Goal: Check status: Check status

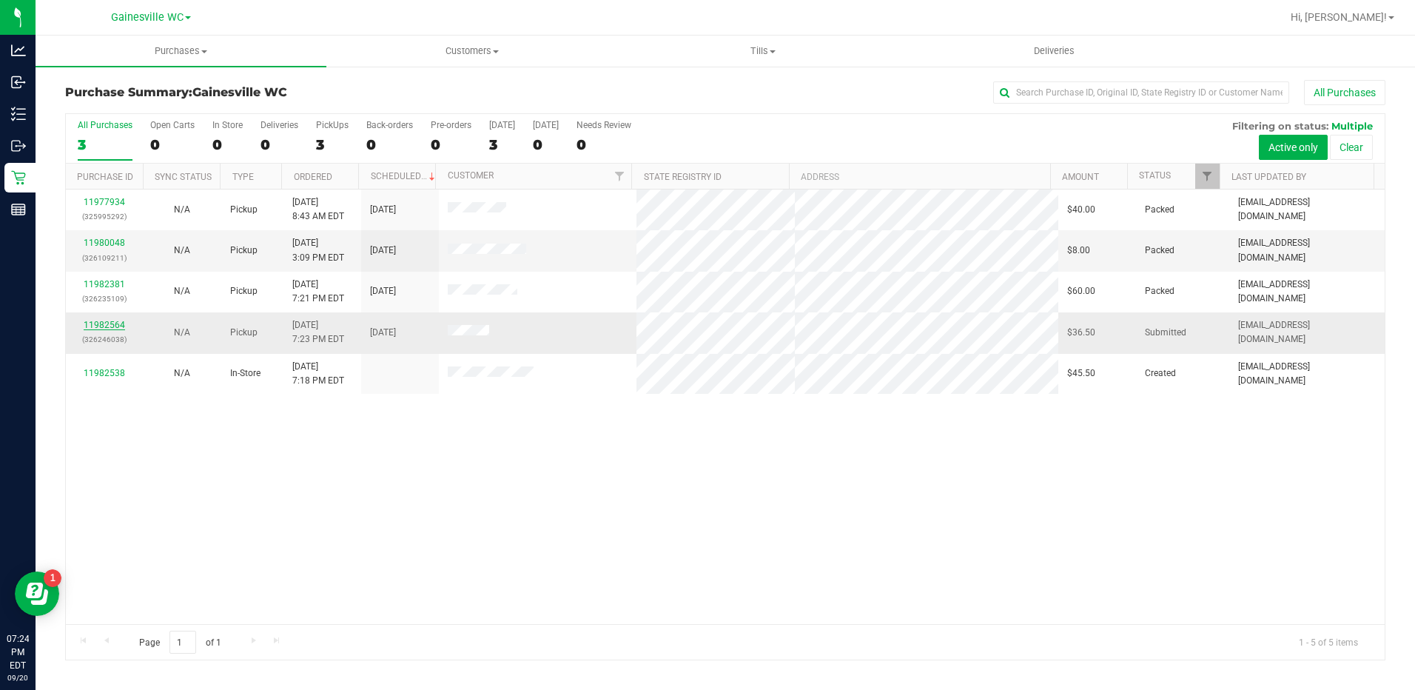
click at [101, 324] on link "11982564" at bounding box center [104, 325] width 41 height 10
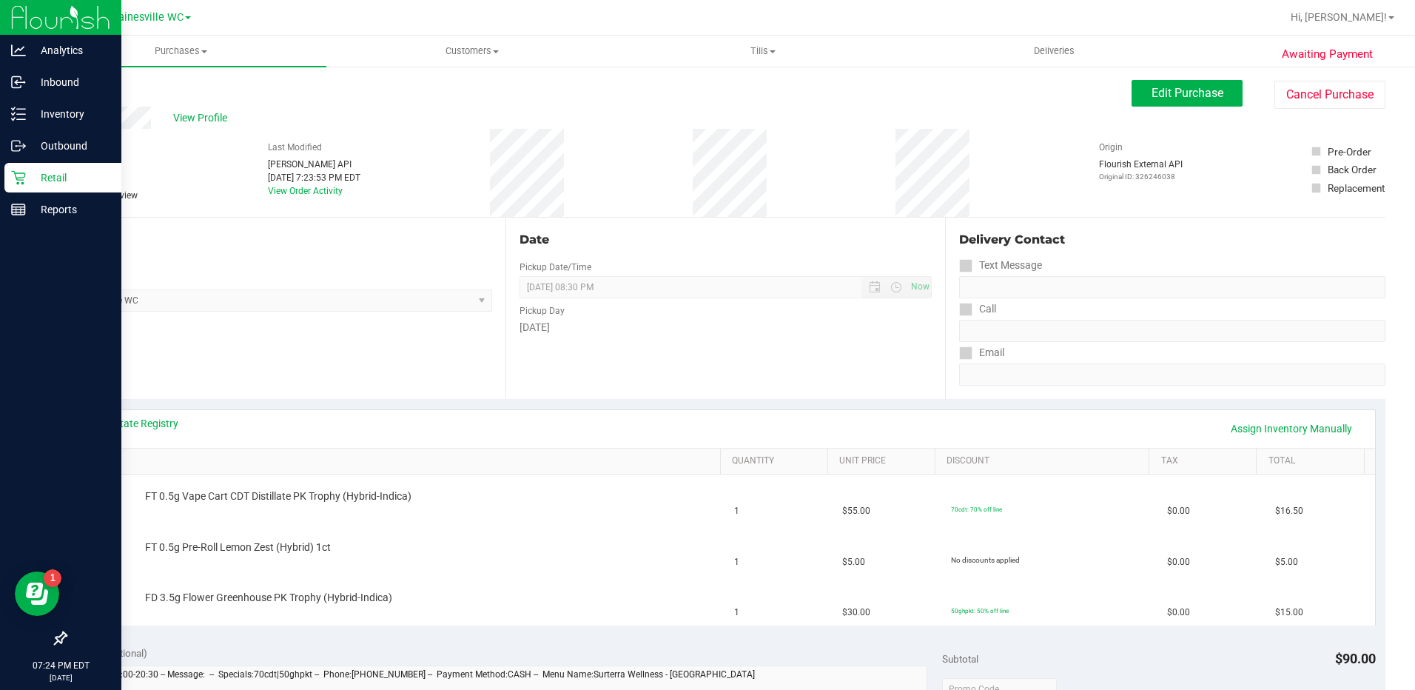
click at [22, 184] on icon at bounding box center [18, 178] width 14 height 14
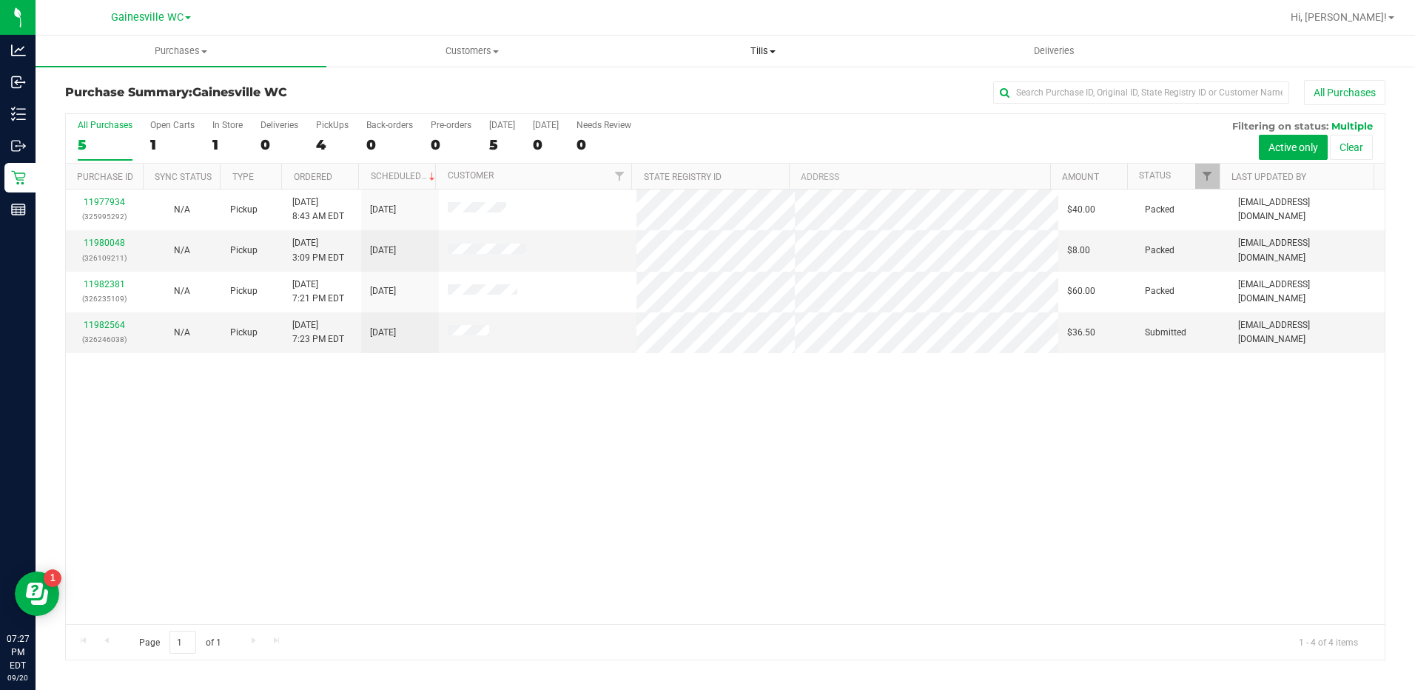
click at [775, 55] on span "Tills" at bounding box center [763, 50] width 289 height 13
click at [762, 82] on li "Manage tills" at bounding box center [763, 90] width 291 height 18
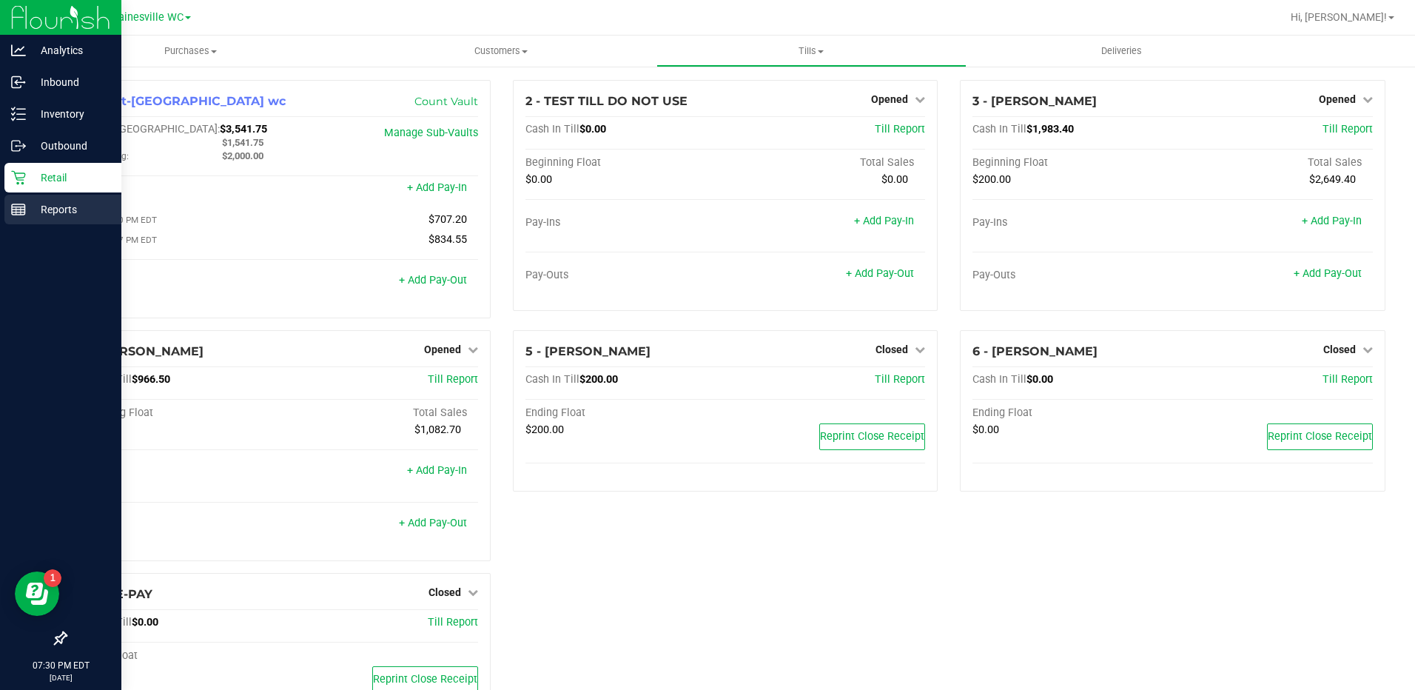
click at [45, 208] on p "Reports" at bounding box center [70, 210] width 89 height 18
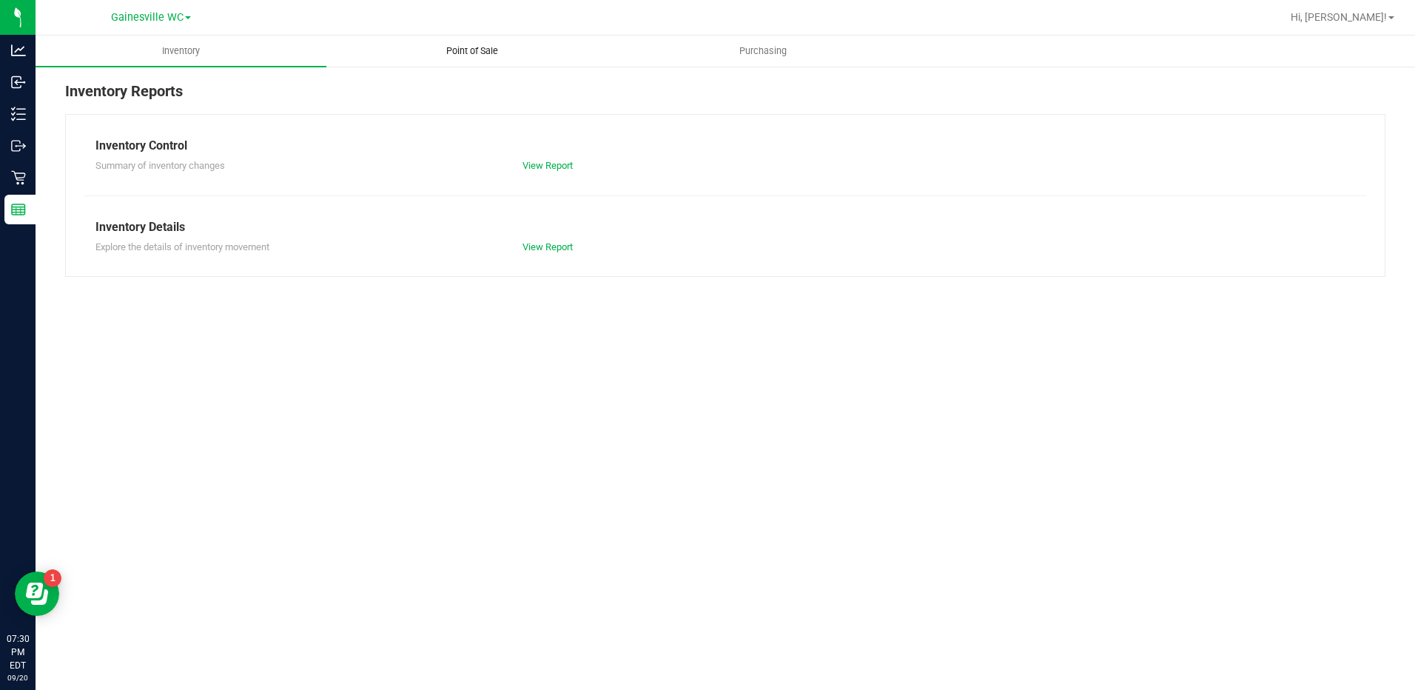
click at [476, 44] on uib-tab-heading "Point of Sale" at bounding box center [471, 51] width 289 height 30
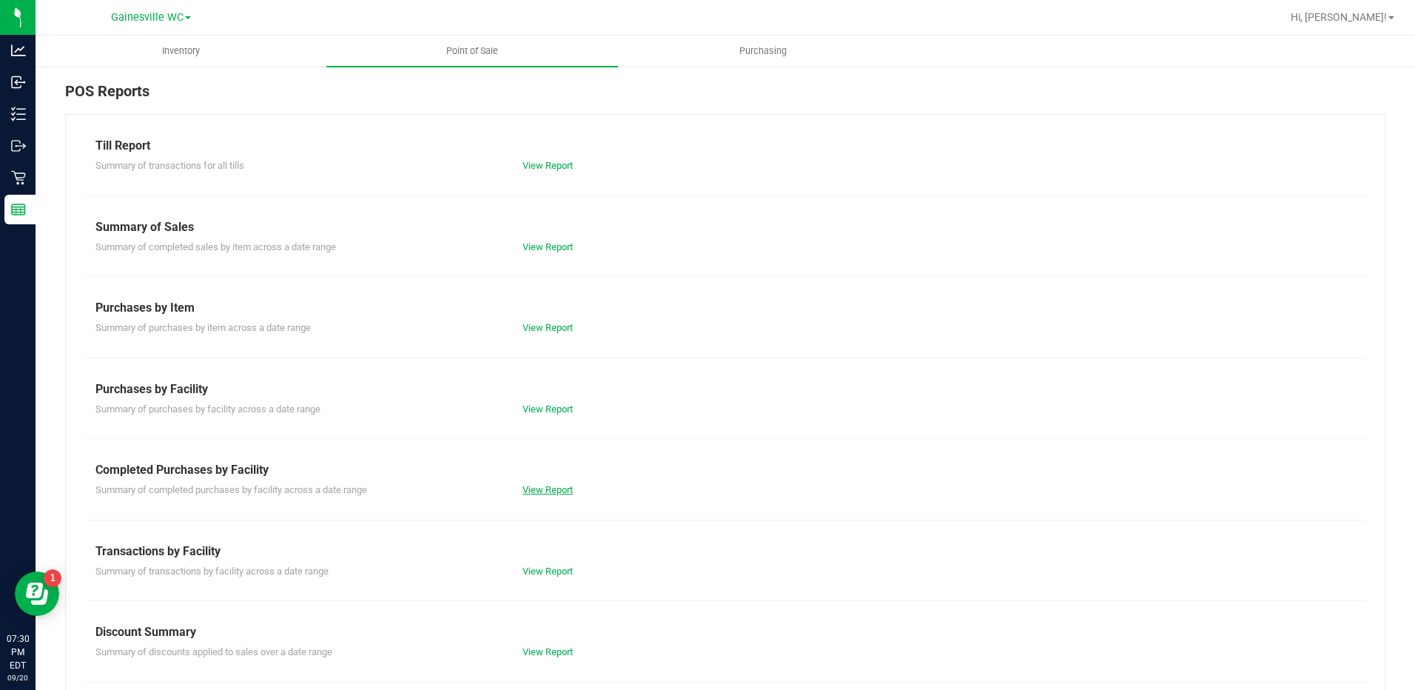
click at [528, 487] on link "View Report" at bounding box center [548, 489] width 50 height 11
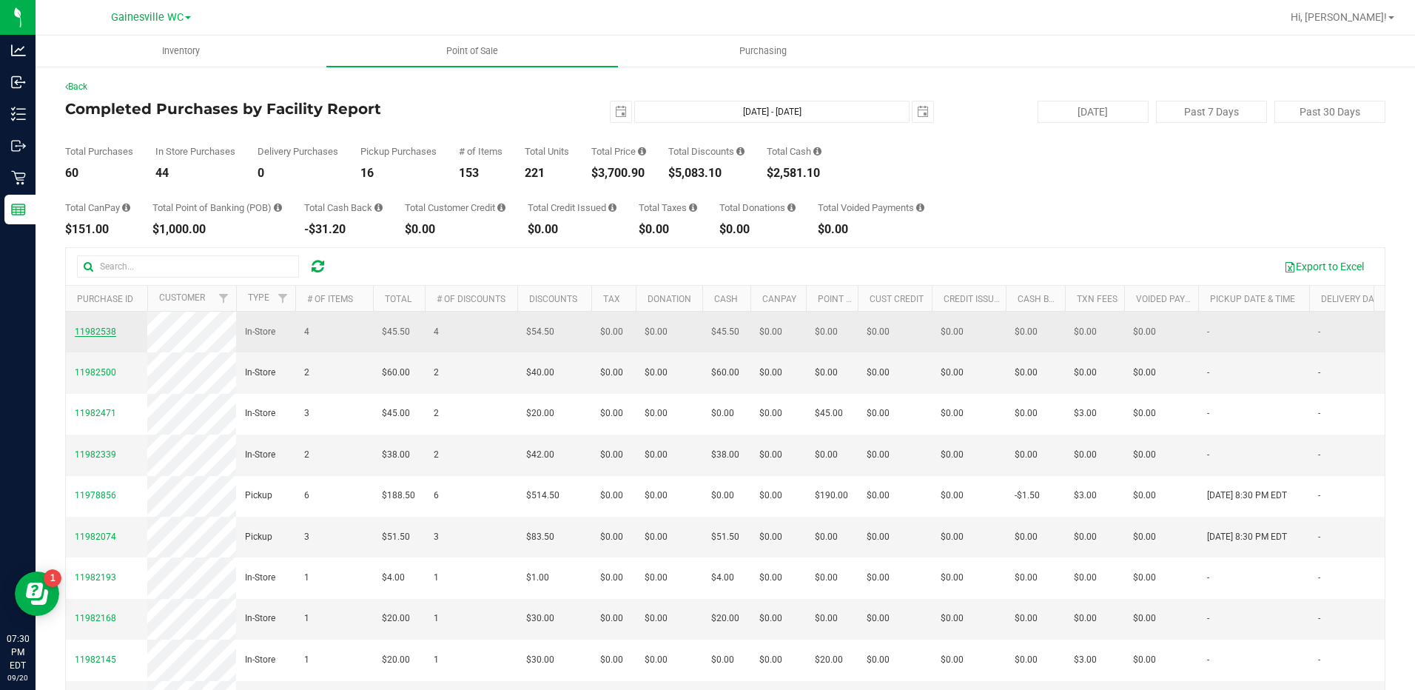
click at [104, 335] on span "11982538" at bounding box center [95, 331] width 41 height 10
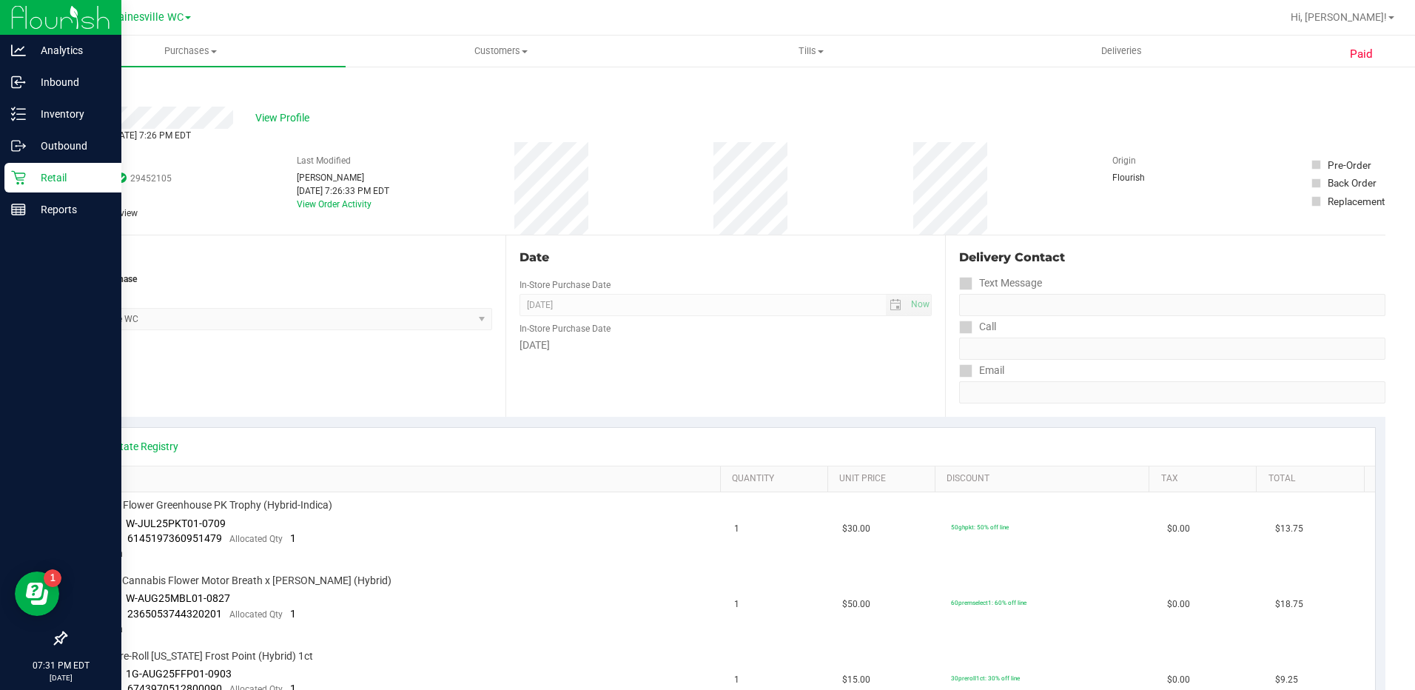
click at [55, 174] on p "Retail" at bounding box center [70, 178] width 89 height 18
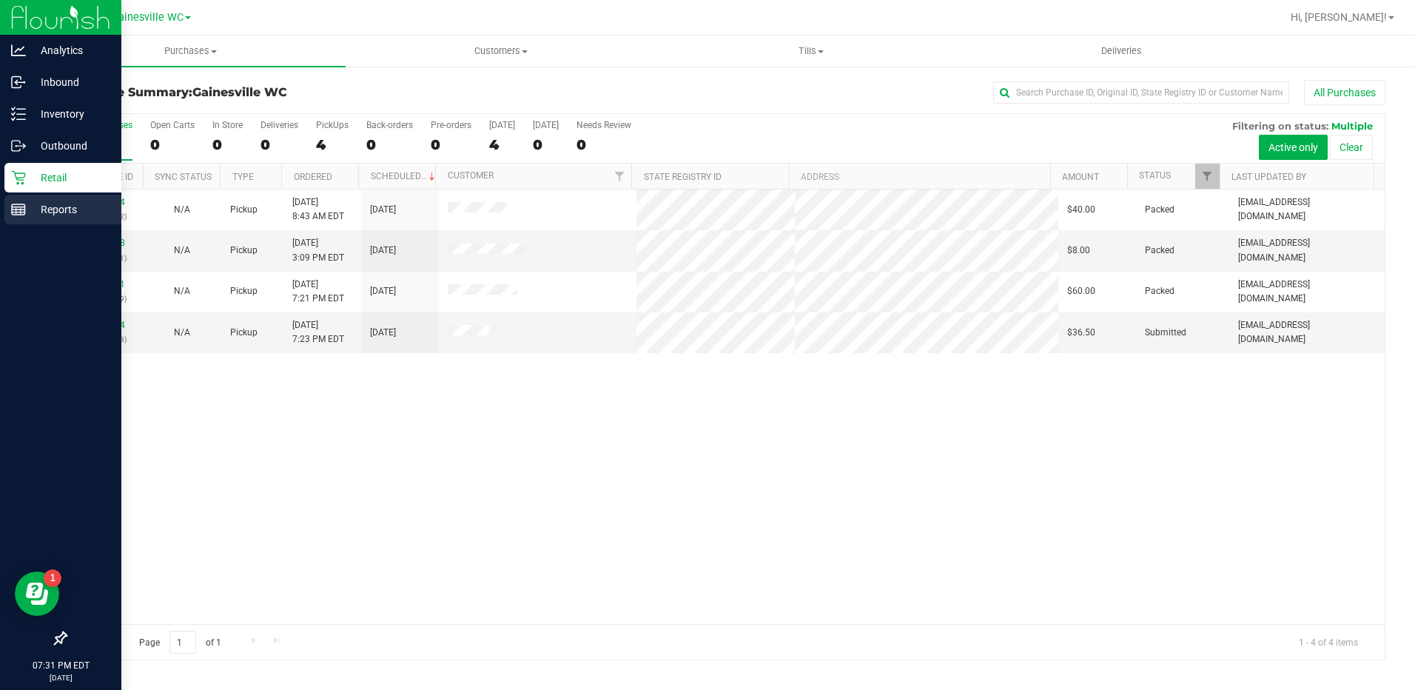
click at [43, 206] on p "Reports" at bounding box center [70, 210] width 89 height 18
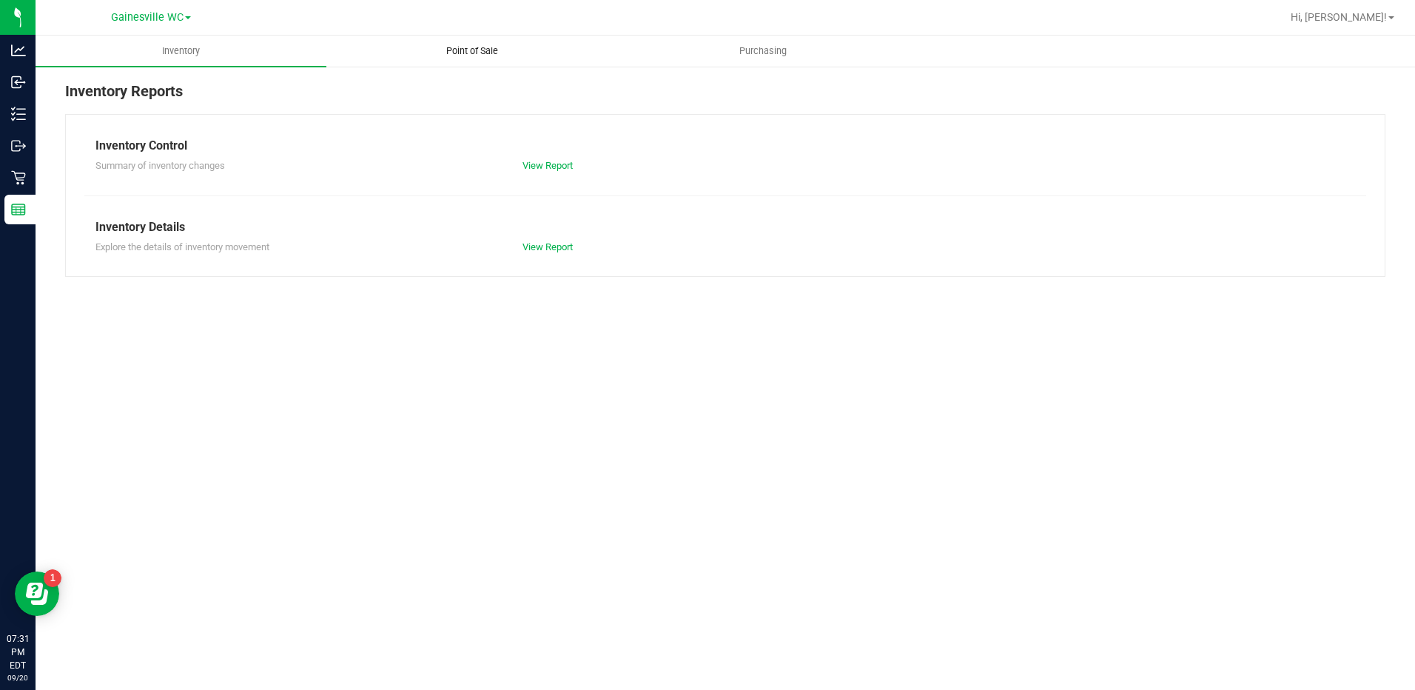
click at [483, 50] on span "Point of Sale" at bounding box center [472, 50] width 92 height 13
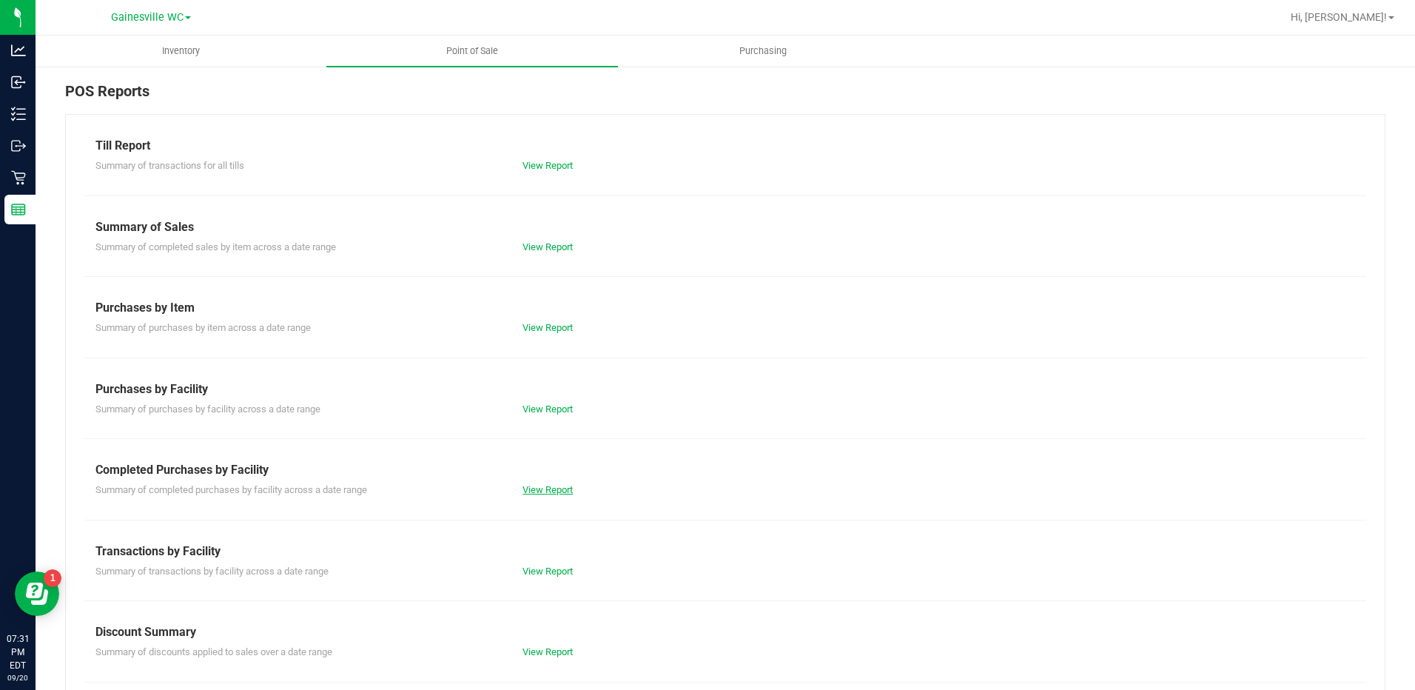
click at [532, 485] on link "View Report" at bounding box center [548, 489] width 50 height 11
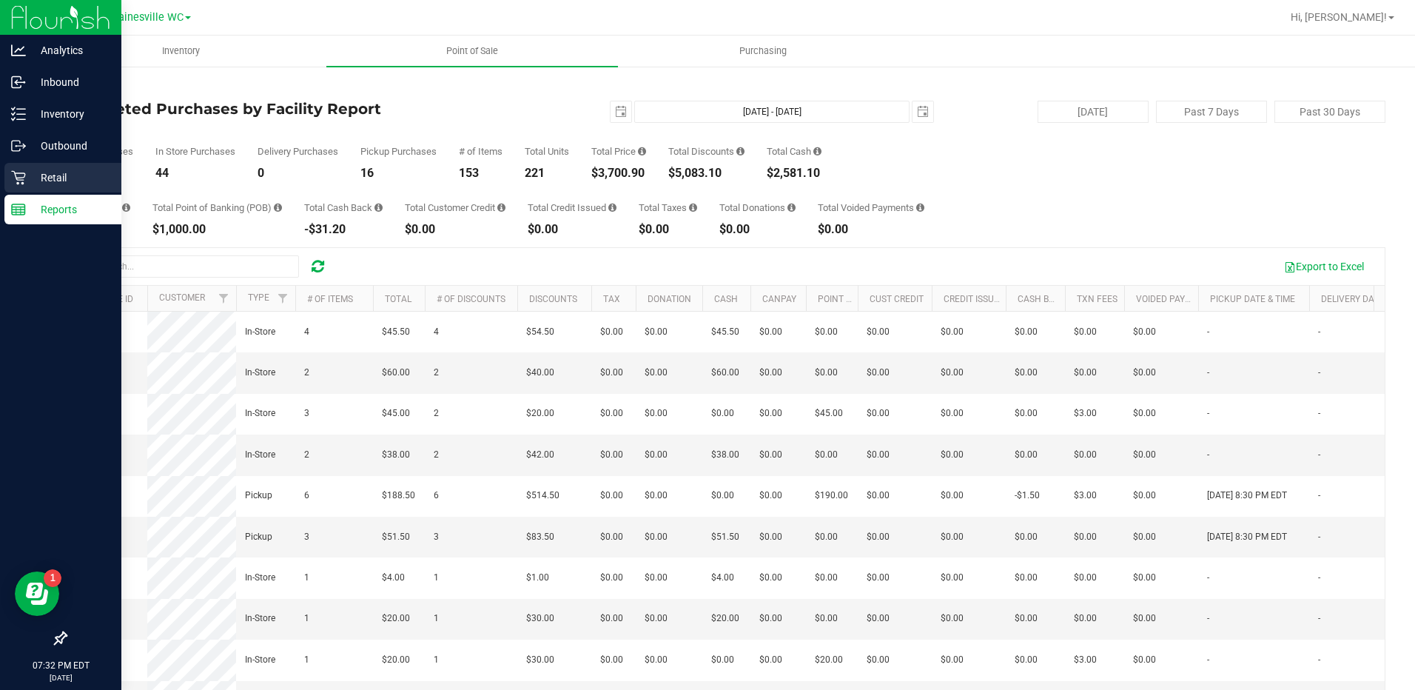
click at [44, 177] on p "Retail" at bounding box center [70, 178] width 89 height 18
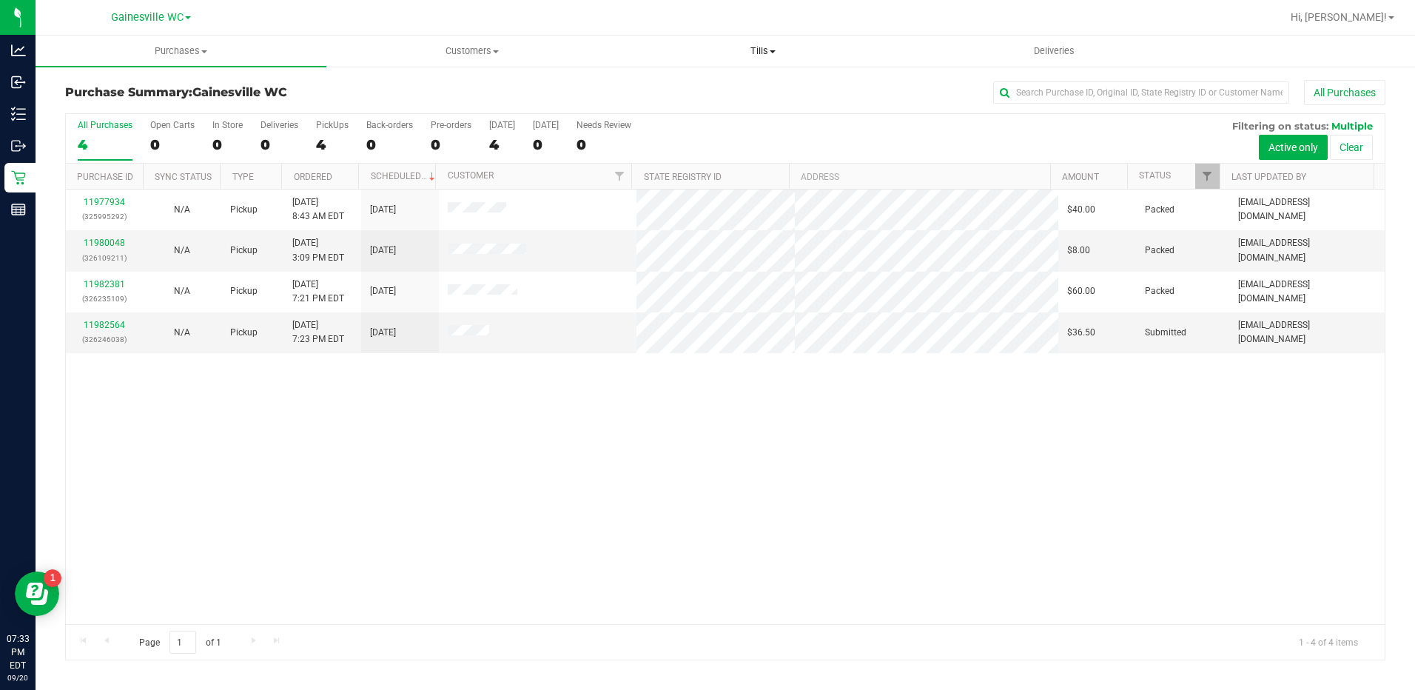
click at [758, 57] on span "Tills" at bounding box center [763, 50] width 289 height 13
click at [747, 85] on li "Manage tills" at bounding box center [763, 90] width 291 height 18
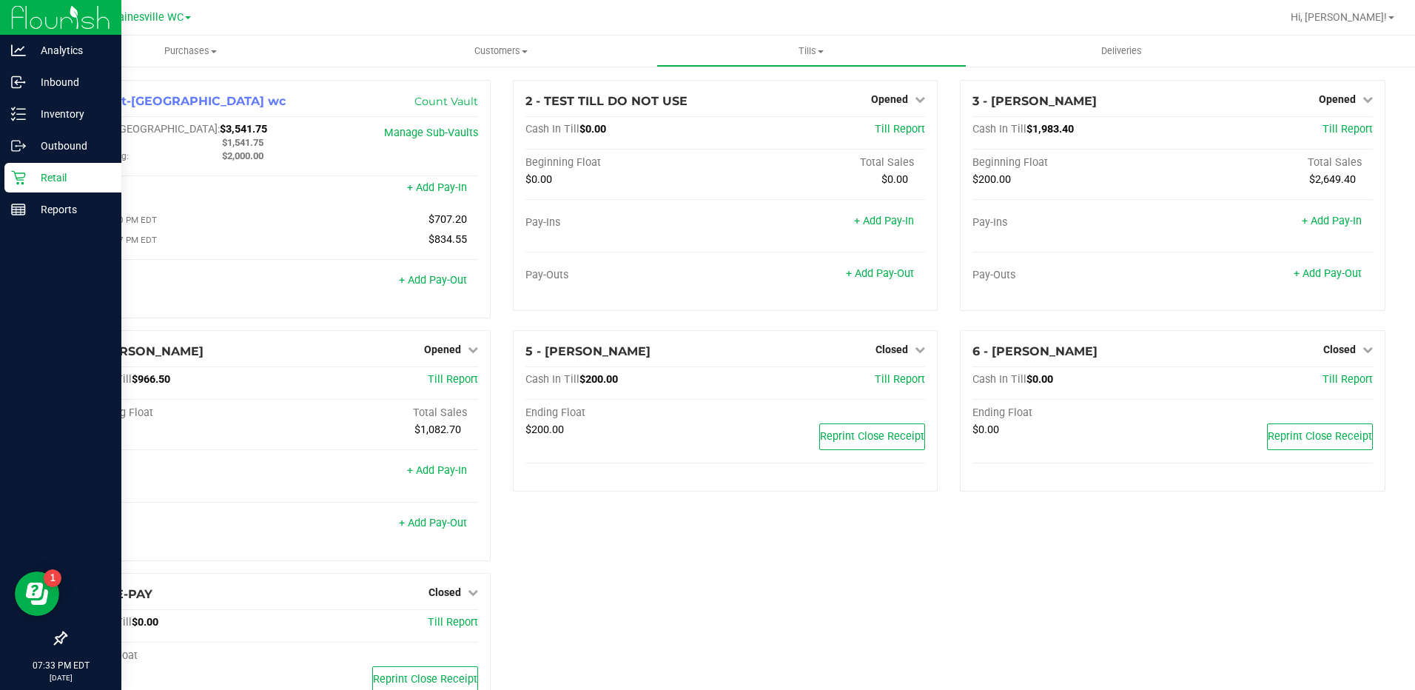
click at [14, 175] on icon at bounding box center [18, 177] width 15 height 15
